Goal: Task Accomplishment & Management: Use online tool/utility

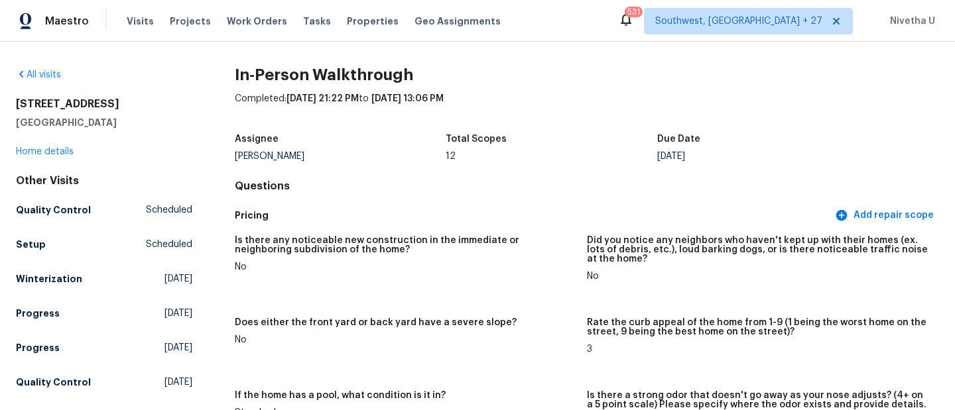
scroll to position [3280, 0]
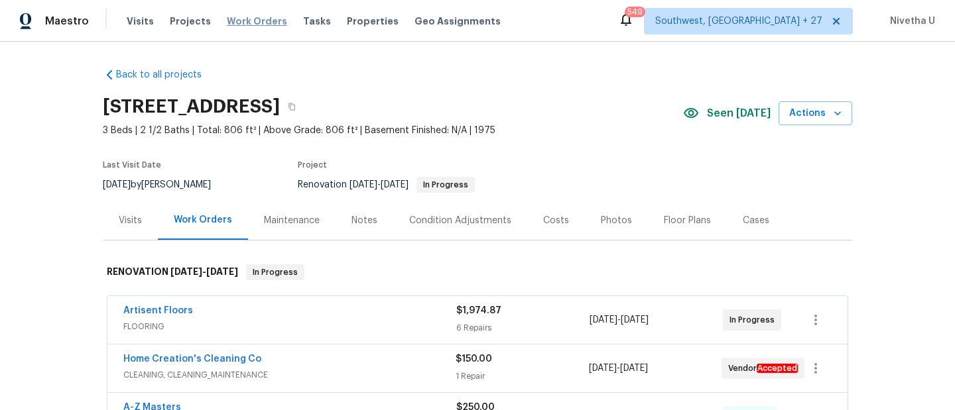
click at [248, 23] on span "Work Orders" at bounding box center [257, 21] width 60 height 13
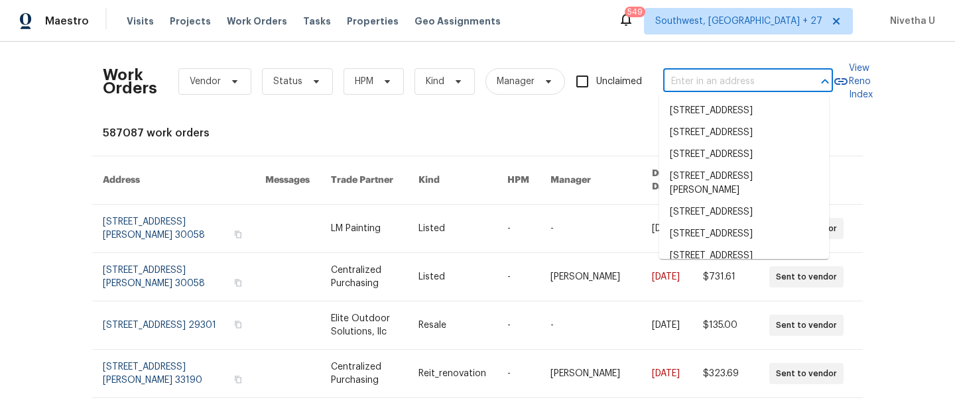
click at [711, 78] on input "text" at bounding box center [729, 82] width 133 height 21
paste input "3815 Cherokee Blvd New Braunfels, TX 78132"
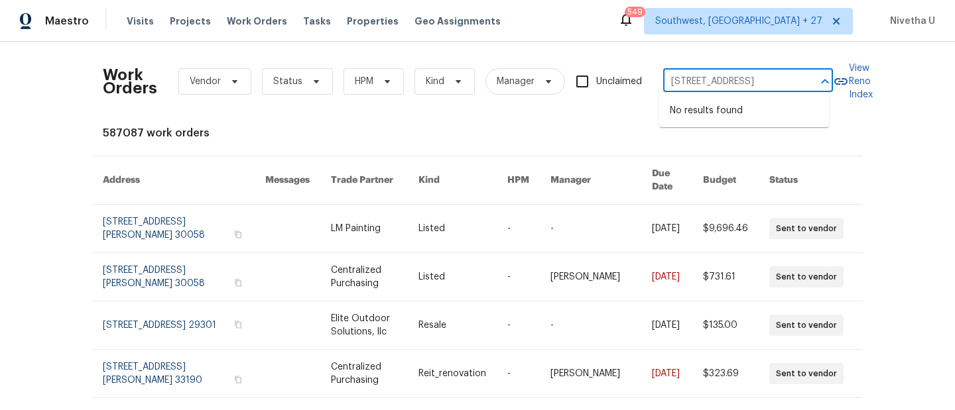
type input "3815 Cherokee Blvd New Braunfels, TX 78132"
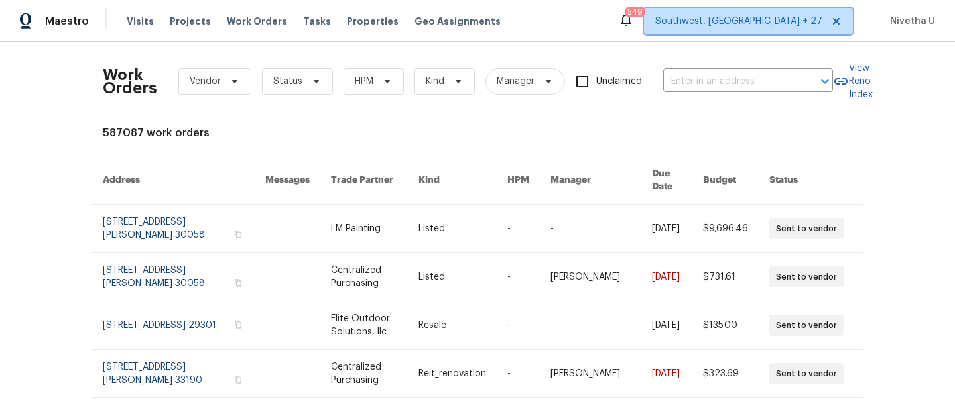
scroll to position [0, 0]
click at [745, 23] on span "Southwest, [GEOGRAPHIC_DATA] + 27" at bounding box center [738, 21] width 167 height 13
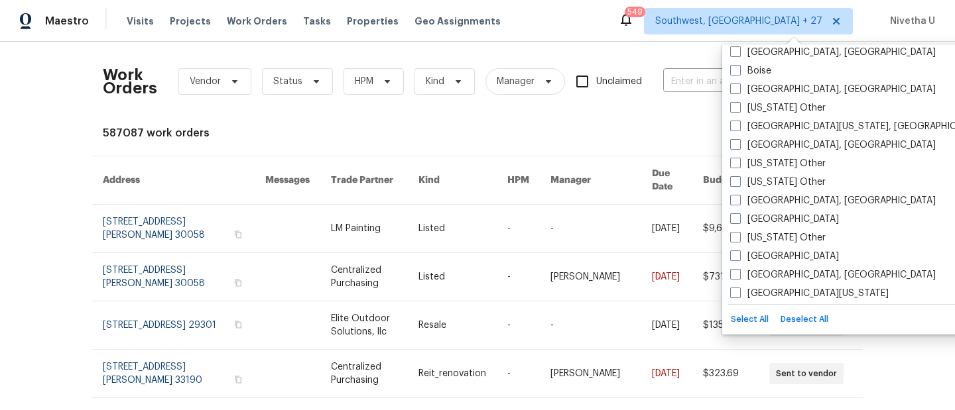
scroll to position [641, 0]
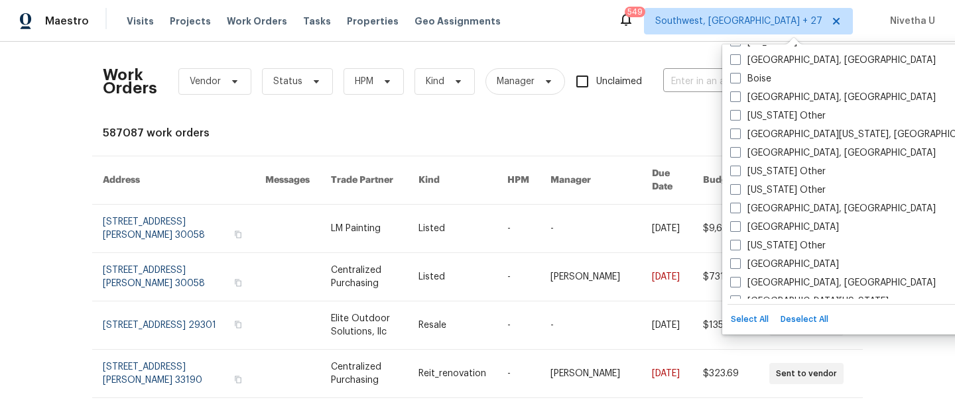
click at [750, 229] on label "Dallas" at bounding box center [784, 227] width 109 height 13
click at [739, 229] on input "Dallas" at bounding box center [734, 225] width 9 height 9
checkbox input "true"
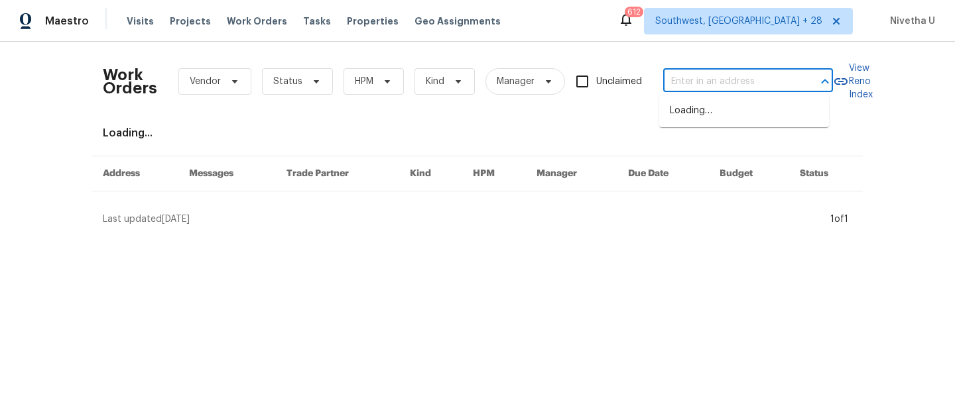
click at [689, 90] on input "text" at bounding box center [729, 82] width 133 height 21
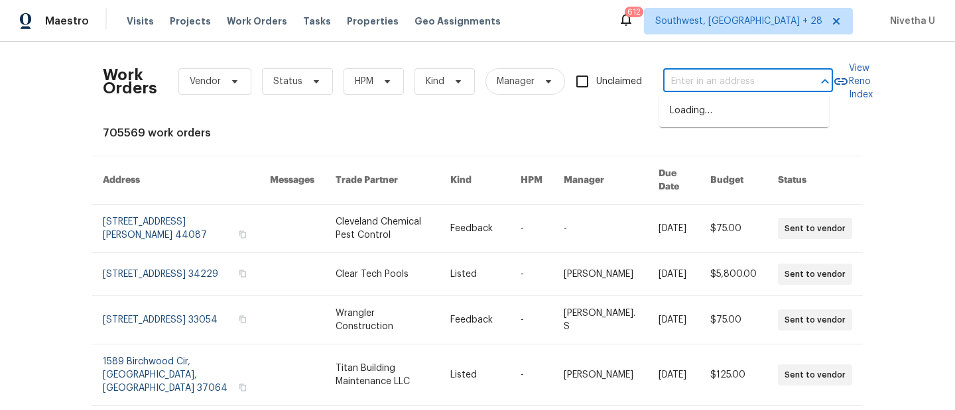
paste input "3815 Cherokee Blvd New Braunfels, TX 78132"
type input "3815 Cherokee Blvd New Braunfels, TX 78132"
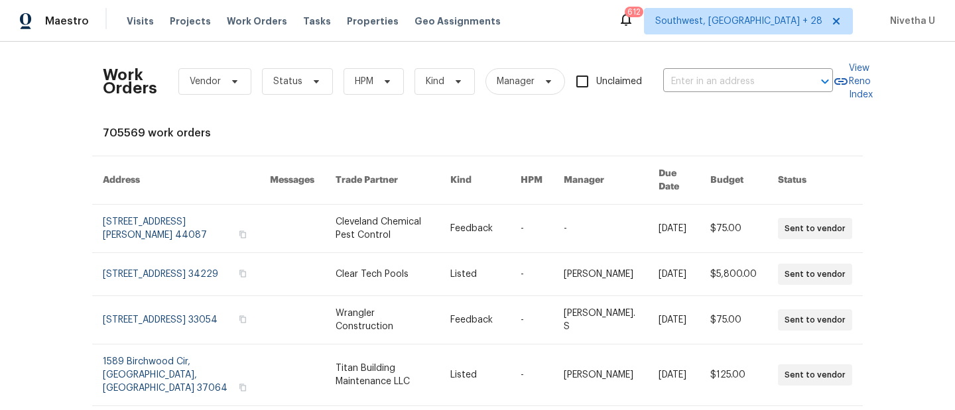
scroll to position [0, 0]
click at [700, 78] on input "text" at bounding box center [729, 82] width 133 height 21
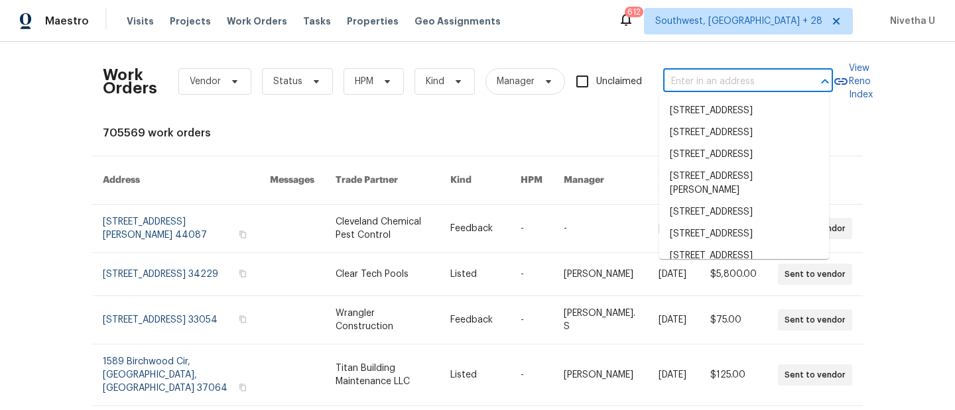
paste input "3815 Cherokee Blvd New Braunfels, TX 78132"
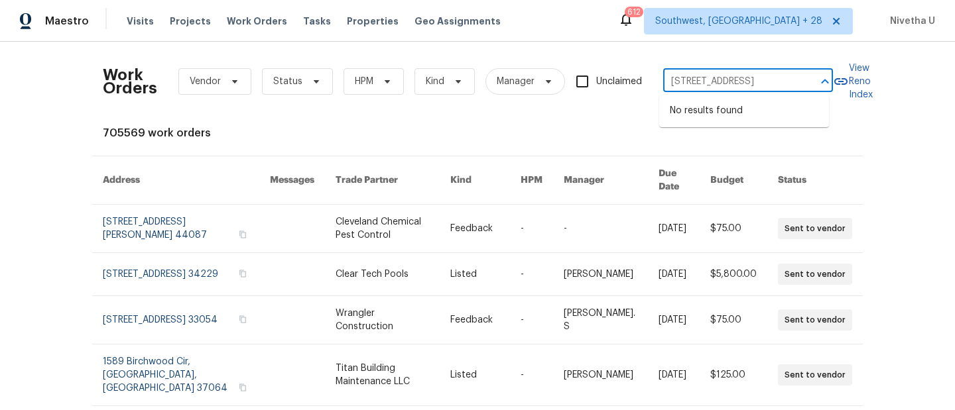
scroll to position [0, 69]
type input "3815 Cherokee Blvd New Braunfels, TX 78132"
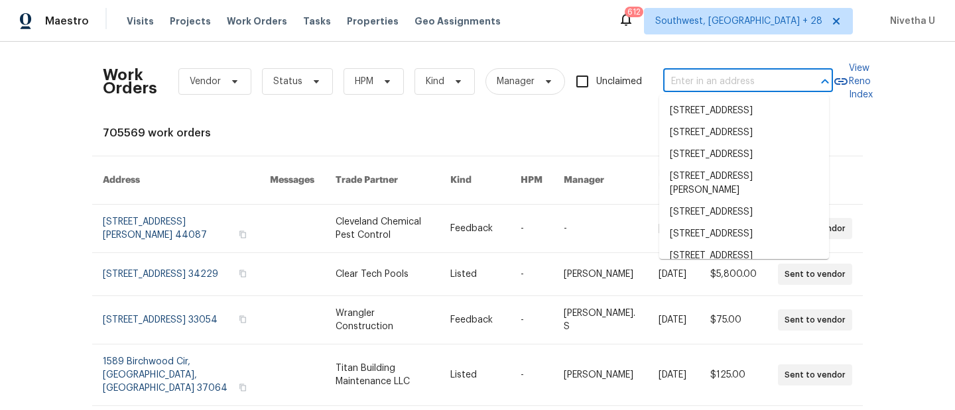
scroll to position [0, 0]
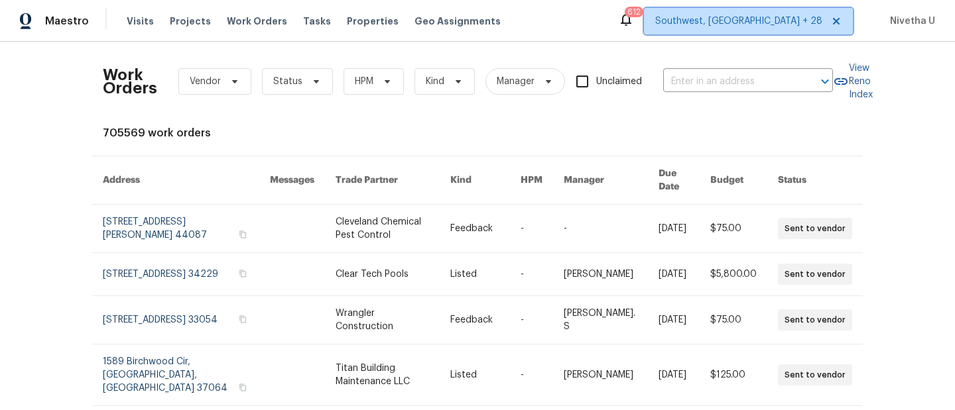
click at [760, 25] on span "Southwest, FL + 28" at bounding box center [738, 21] width 167 height 13
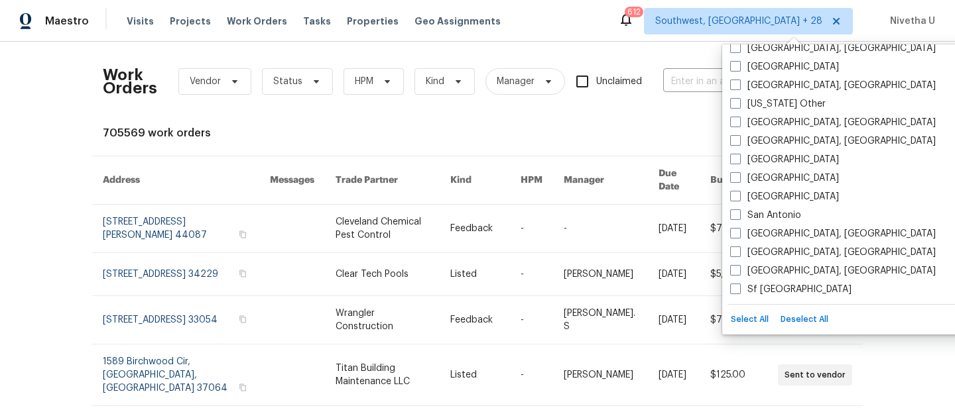
scroll to position [1883, 0]
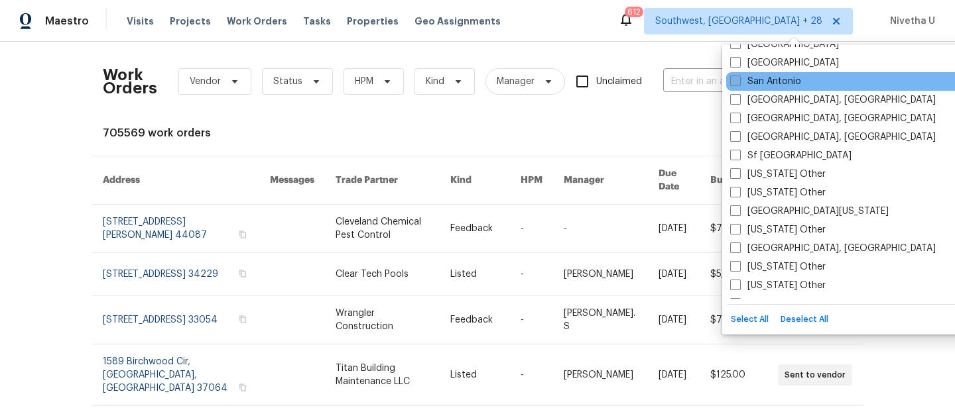
click at [755, 86] on label "San Antonio" at bounding box center [765, 81] width 71 height 13
click at [739, 84] on input "San Antonio" at bounding box center [734, 79] width 9 height 9
checkbox input "true"
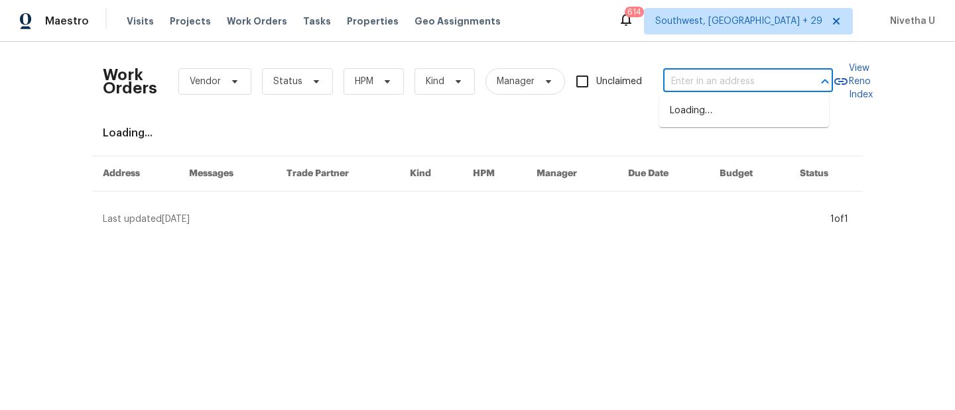
click at [670, 80] on input "text" at bounding box center [729, 82] width 133 height 21
paste input "3815 Cherokee Blvd New Braunfels, TX 78132"
type input "3815 Cherokee Blvd New Braunfels, TX 78132"
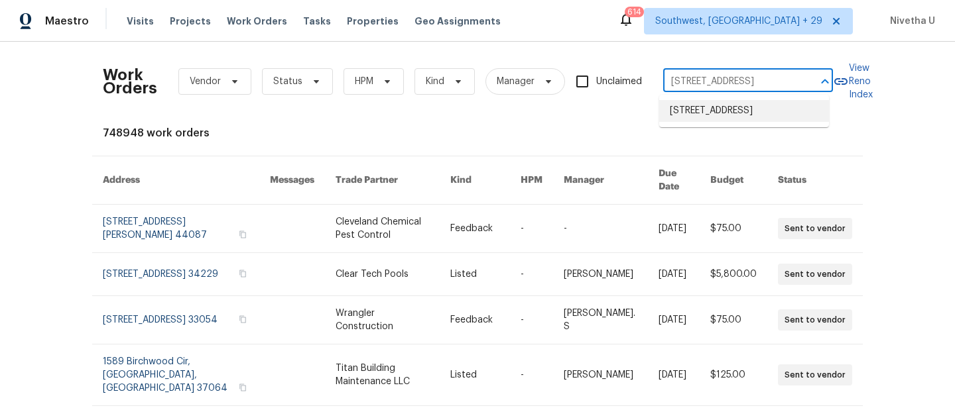
click at [702, 111] on li "3815 Cherokee Blvd, New Braunfels, TX 78132" at bounding box center [744, 111] width 170 height 22
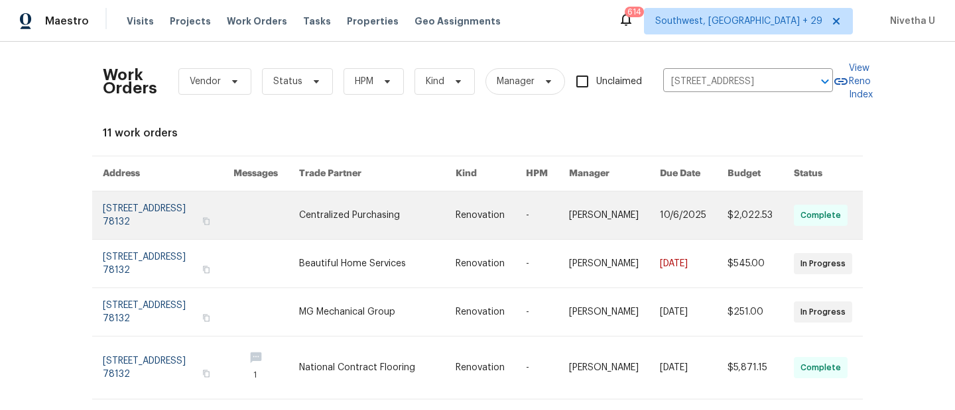
click at [148, 216] on link at bounding box center [168, 216] width 131 height 48
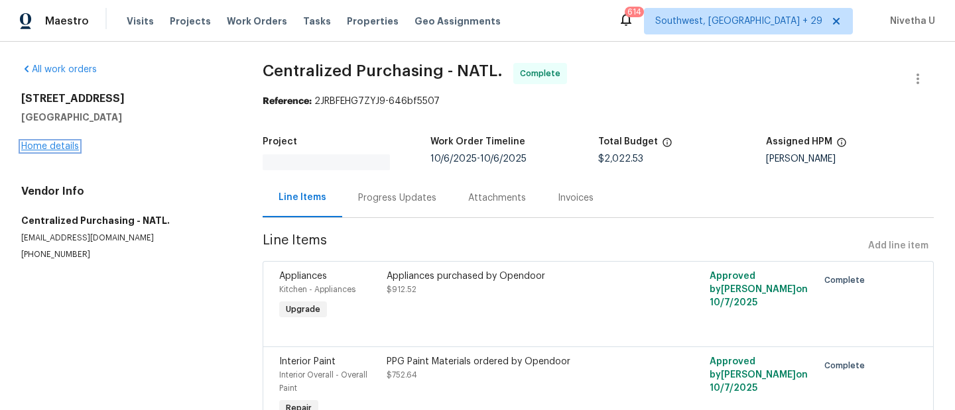
click at [58, 147] on link "Home details" at bounding box center [50, 146] width 58 height 9
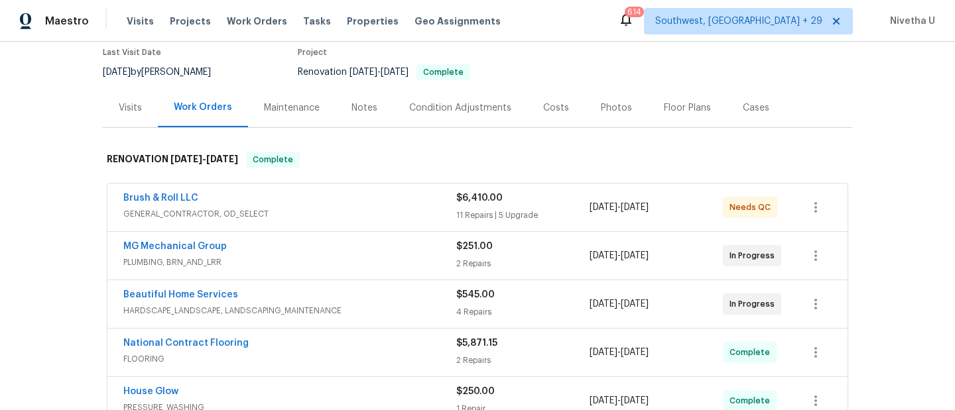
scroll to position [112, 0]
